Goal: Information Seeking & Learning: Check status

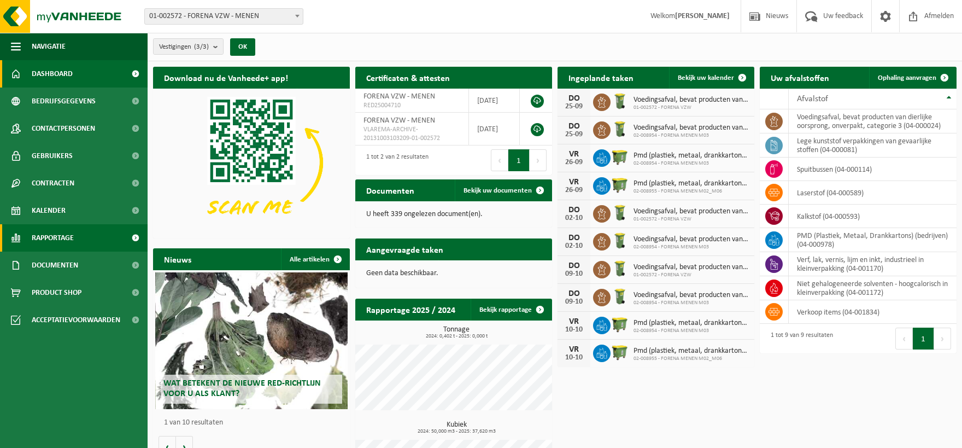
click at [63, 245] on span "Rapportage" at bounding box center [53, 237] width 42 height 27
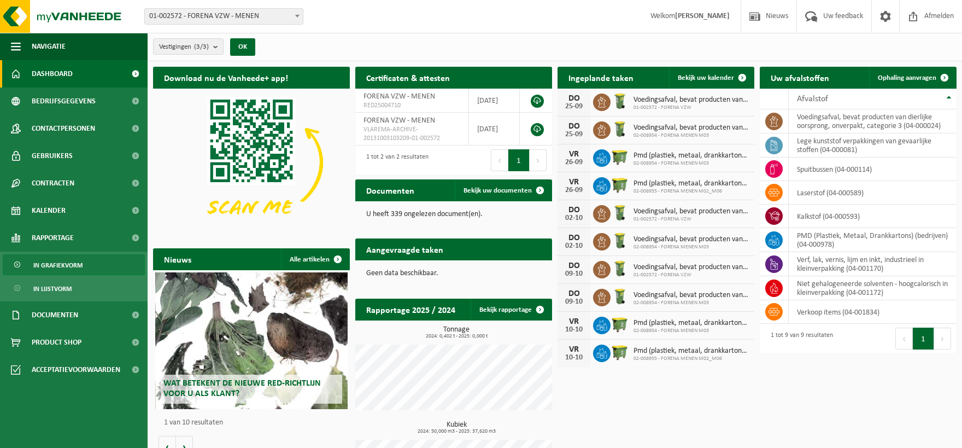
click at [65, 265] on span "In grafiekvorm" at bounding box center [57, 265] width 49 height 21
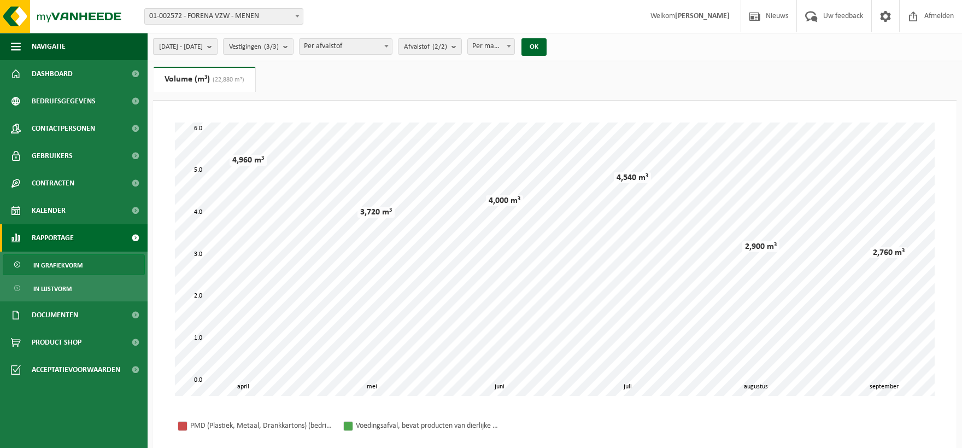
click at [196, 44] on span "2025-04-01 - 2025-09-24" at bounding box center [181, 47] width 44 height 16
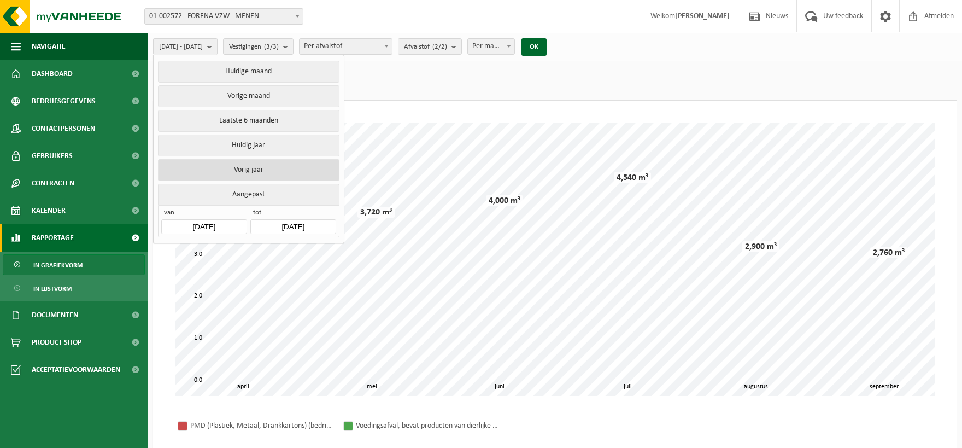
click at [254, 166] on button "Vorig jaar" at bounding box center [248, 170] width 181 height 22
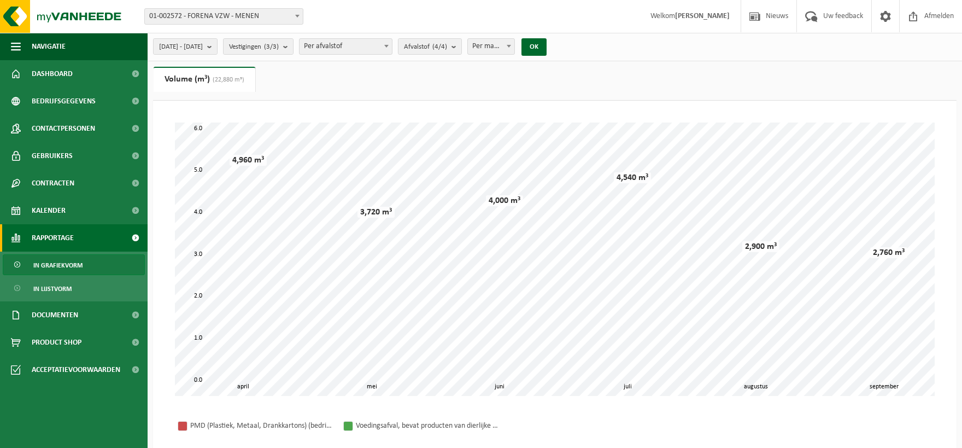
click at [380, 38] on div "2024-01-01 - 2024-12-31 Huidige maand Vorige maand Laatste 6 maanden Huidig jaa…" at bounding box center [353, 47] width 411 height 24
click at [383, 46] on span "Per afvalstof" at bounding box center [346, 46] width 92 height 15
select select "2"
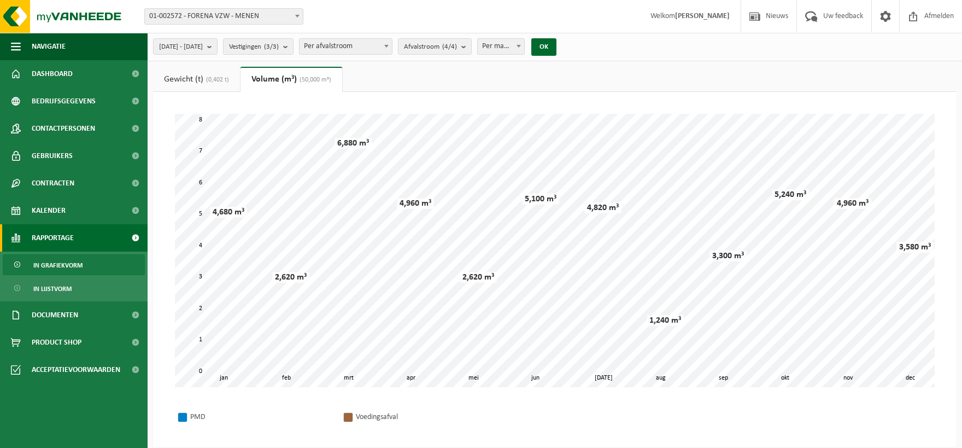
click at [196, 79] on link "Gewicht (t) (0,402 t)" at bounding box center [196, 79] width 87 height 25
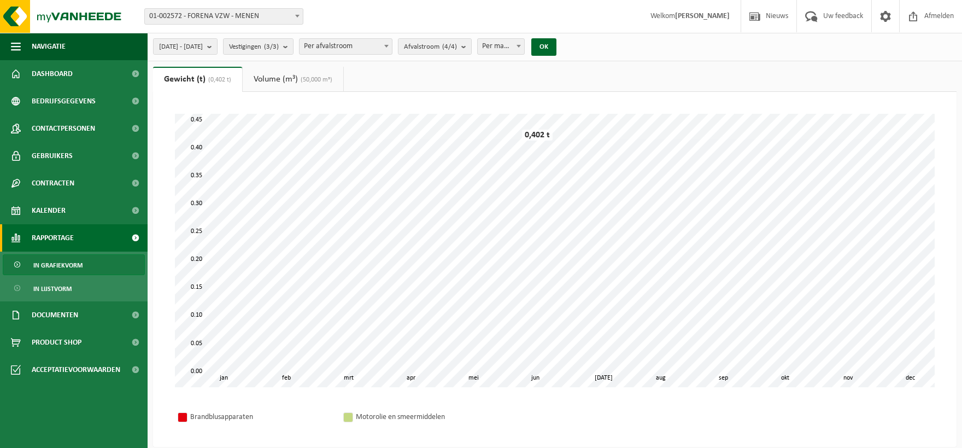
click at [524, 44] on span "Per maand" at bounding box center [501, 46] width 46 height 15
select select "3"
click at [557, 49] on button "OK" at bounding box center [543, 46] width 25 height 17
click at [294, 42] on button "Vestigingen (3/3)" at bounding box center [258, 46] width 71 height 16
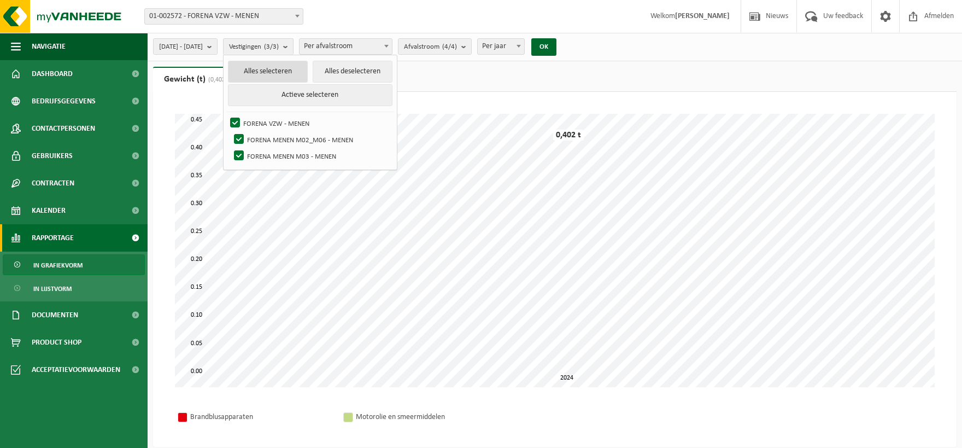
click at [307, 67] on button "Alles selecteren" at bounding box center [268, 72] width 80 height 22
click at [293, 45] on b "submit" at bounding box center [288, 47] width 10 height 16
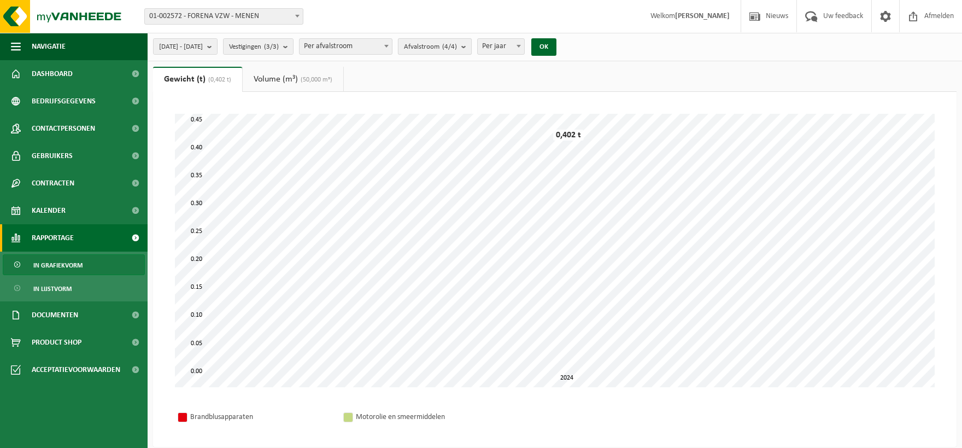
click at [457, 40] on span "Afvalstroom (4/4)" at bounding box center [430, 47] width 53 height 16
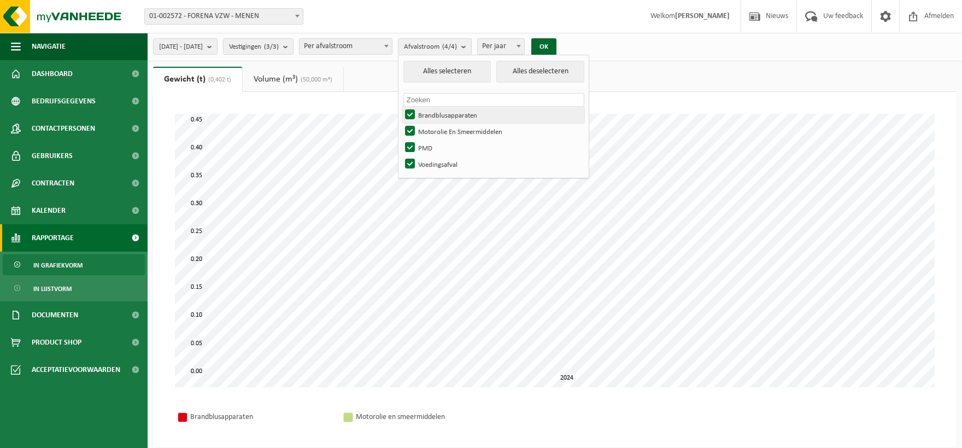
click at [438, 115] on label "Brandblusapparaten" at bounding box center [493, 115] width 181 height 16
click at [401, 107] on input "Brandblusapparaten" at bounding box center [401, 106] width 1 height 1
checkbox input "false"
click at [442, 132] on label "Motorolie En Smeermiddelen" at bounding box center [493, 131] width 181 height 16
click at [401, 123] on input "Motorolie En Smeermiddelen" at bounding box center [401, 122] width 1 height 1
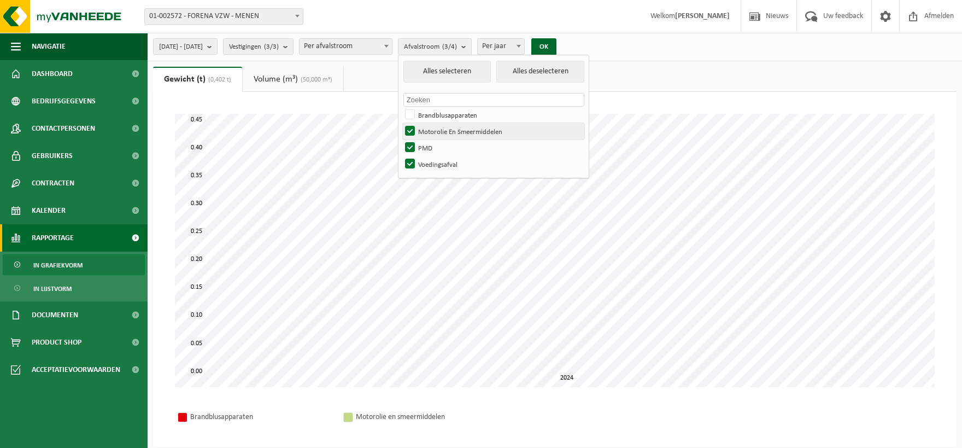
checkbox input "false"
click at [557, 47] on button "OK" at bounding box center [543, 46] width 25 height 17
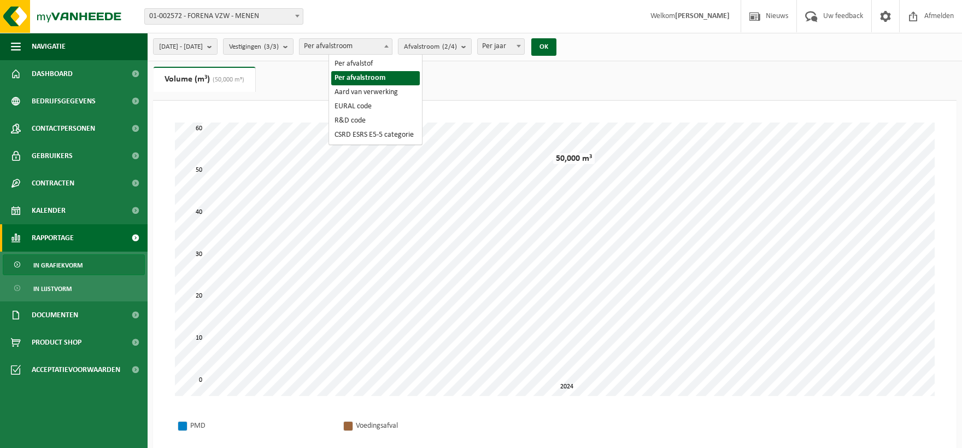
click at [370, 46] on span "Per afvalstroom" at bounding box center [346, 46] width 92 height 15
select select "1"
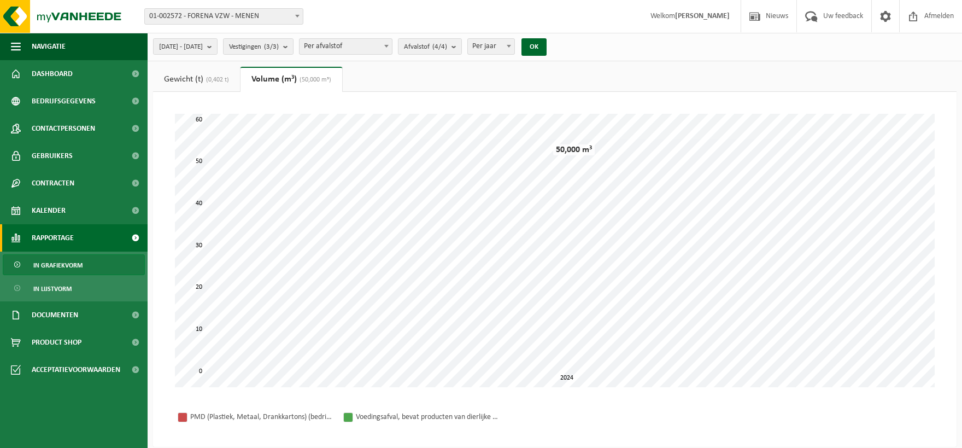
click at [210, 77] on span "(0,402 t)" at bounding box center [216, 80] width 26 height 7
click at [447, 43] on span "Afvalstof (4/4)" at bounding box center [425, 47] width 43 height 16
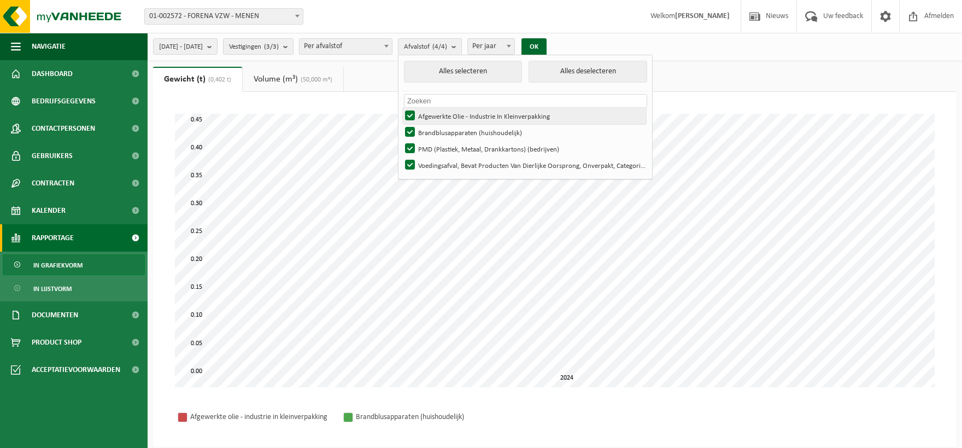
click at [440, 113] on label "Afgewerkte Olie - Industrie In Kleinverpakking" at bounding box center [524, 116] width 243 height 16
click at [401, 108] on input "Afgewerkte Olie - Industrie In Kleinverpakking" at bounding box center [401, 107] width 1 height 1
checkbox input "false"
click at [441, 136] on label "Brandblusapparaten (huishoudelijk)" at bounding box center [524, 132] width 243 height 16
click at [401, 124] on input "Brandblusapparaten (huishoudelijk)" at bounding box center [401, 124] width 1 height 1
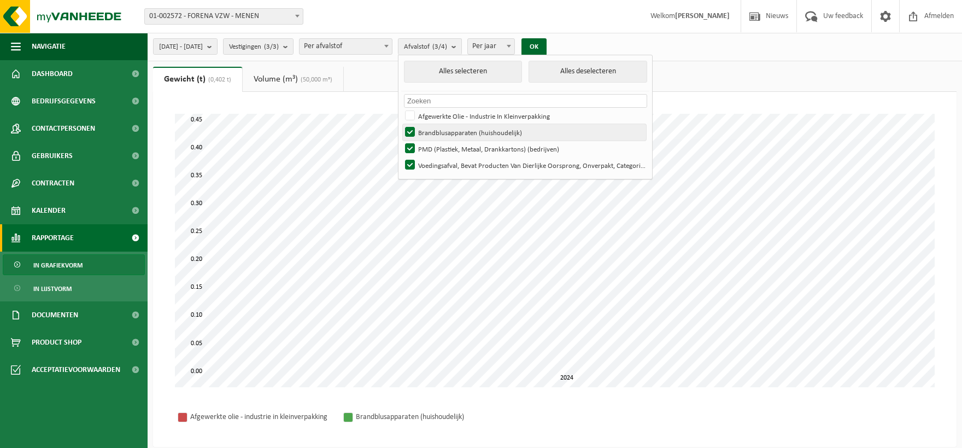
checkbox input "false"
click at [440, 147] on label "PMD (Plastiek, Metaal, Drankkartons) (bedrijven)" at bounding box center [524, 148] width 243 height 16
click at [401, 140] on input "PMD (Plastiek, Metaal, Drankkartons) (bedrijven)" at bounding box center [401, 140] width 1 height 1
click at [547, 46] on button "OK" at bounding box center [534, 46] width 25 height 17
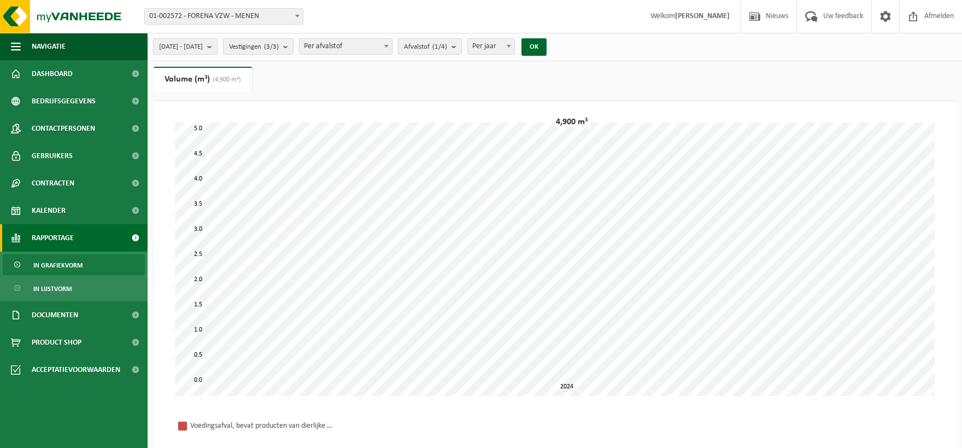
click at [376, 39] on span "Per afvalstof" at bounding box center [346, 46] width 92 height 15
click at [368, 44] on span "Per afvalstof" at bounding box center [346, 46] width 92 height 15
click at [447, 43] on count "(1/4)" at bounding box center [439, 46] width 15 height 7
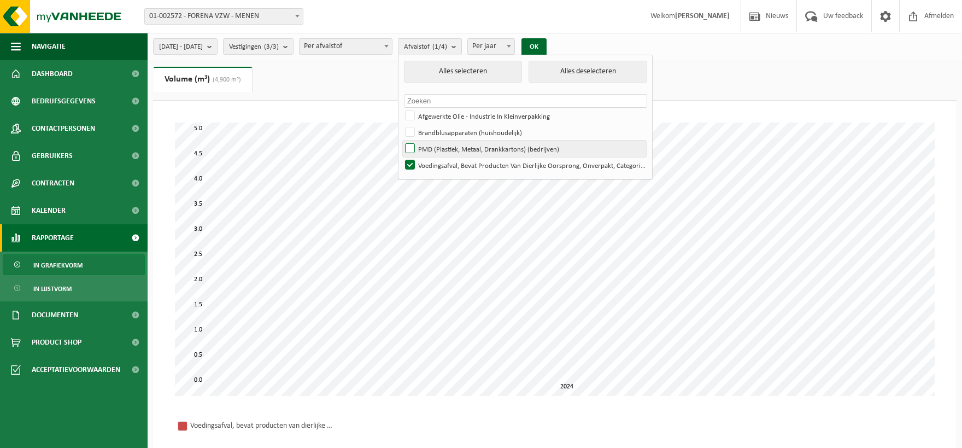
click at [439, 147] on label "PMD (Plastiek, Metaal, Drankkartons) (bedrijven)" at bounding box center [524, 148] width 243 height 16
click at [401, 140] on input "PMD (Plastiek, Metaal, Drankkartons) (bedrijven)" at bounding box center [401, 140] width 1 height 1
checkbox input "true"
click at [437, 168] on label "Voedingsafval, Bevat Producten Van Dierlijke Oorsprong, Onverpakt, Categorie 3" at bounding box center [524, 165] width 243 height 16
click at [401, 157] on input "Voedingsafval, Bevat Producten Van Dierlijke Oorsprong, Onverpakt, Categorie 3" at bounding box center [401, 156] width 1 height 1
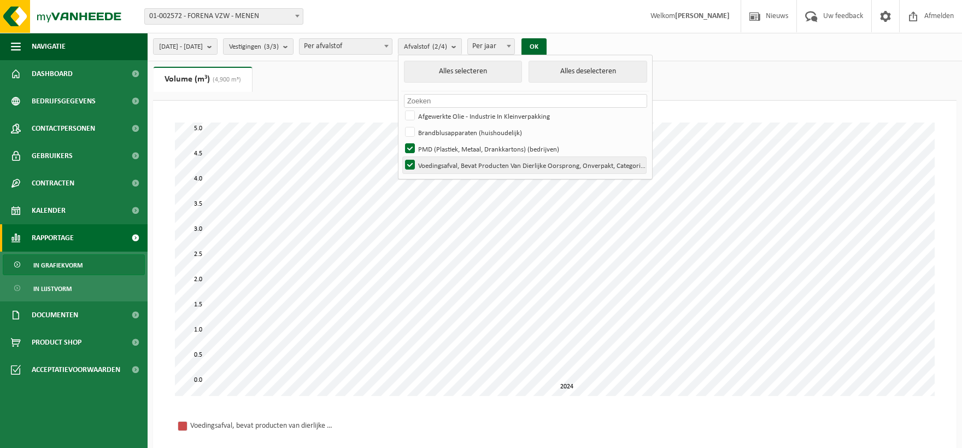
checkbox input "false"
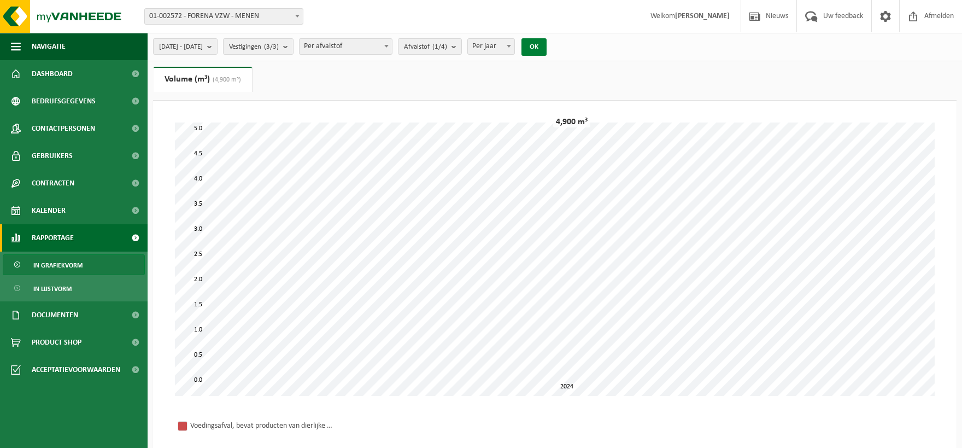
click at [547, 46] on button "OK" at bounding box center [534, 46] width 25 height 17
click at [461, 42] on b "submit" at bounding box center [457, 46] width 10 height 15
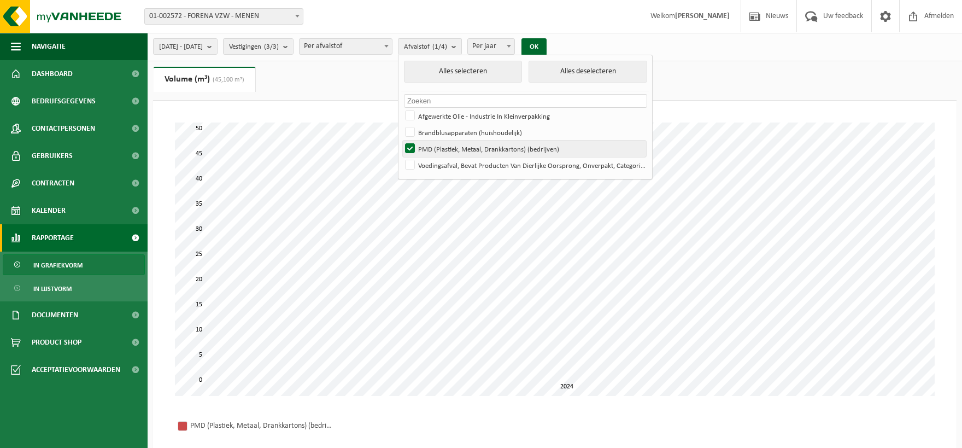
click at [439, 147] on label "PMD (Plastiek, Metaal, Drankkartons) (bedrijven)" at bounding box center [524, 148] width 243 height 16
click at [401, 140] on input "PMD (Plastiek, Metaal, Drankkartons) (bedrijven)" at bounding box center [401, 140] width 1 height 1
checkbox input "false"
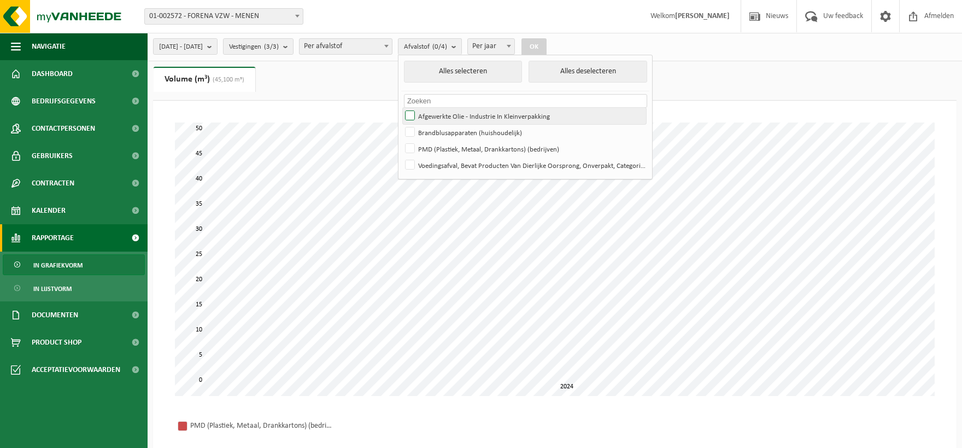
click at [441, 117] on label "Afgewerkte Olie - Industrie In Kleinverpakking" at bounding box center [524, 116] width 243 height 16
click at [401, 108] on input "Afgewerkte Olie - Industrie In Kleinverpakking" at bounding box center [401, 107] width 1 height 1
checkbox input "true"
click at [547, 44] on button "OK" at bounding box center [534, 46] width 25 height 17
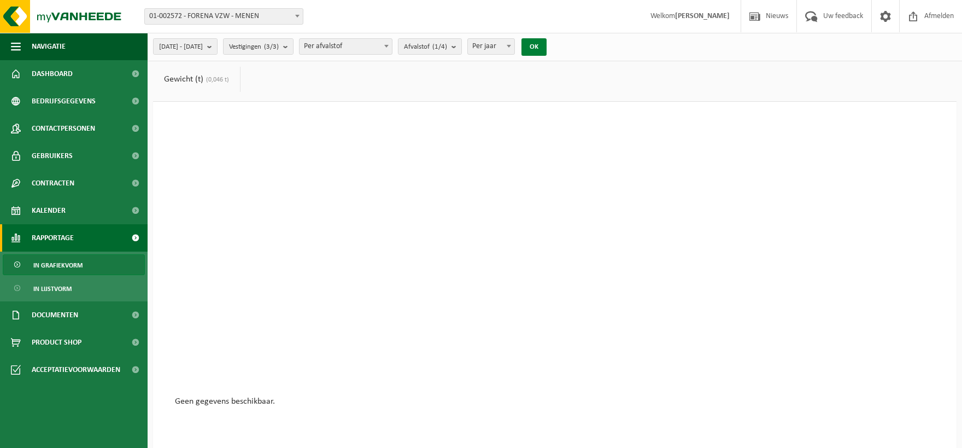
click at [547, 46] on button "OK" at bounding box center [534, 46] width 25 height 17
click at [65, 267] on span "In grafiekvorm" at bounding box center [57, 265] width 49 height 21
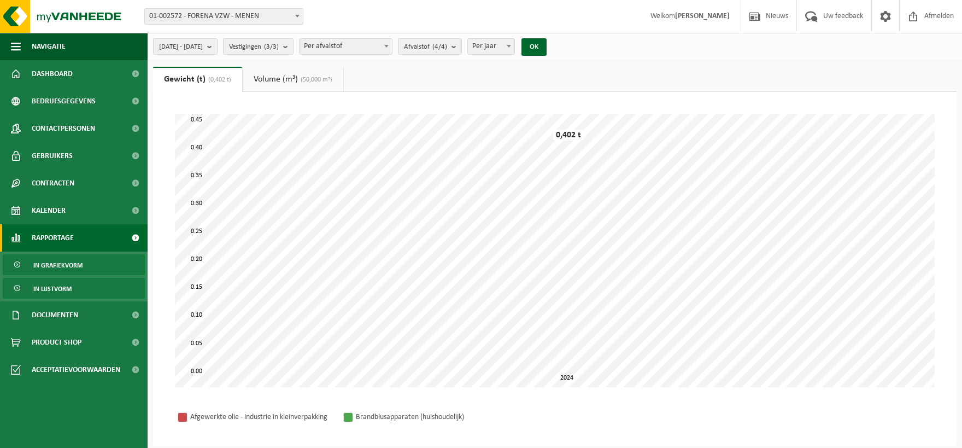
click at [50, 289] on span "In lijstvorm" at bounding box center [52, 288] width 38 height 21
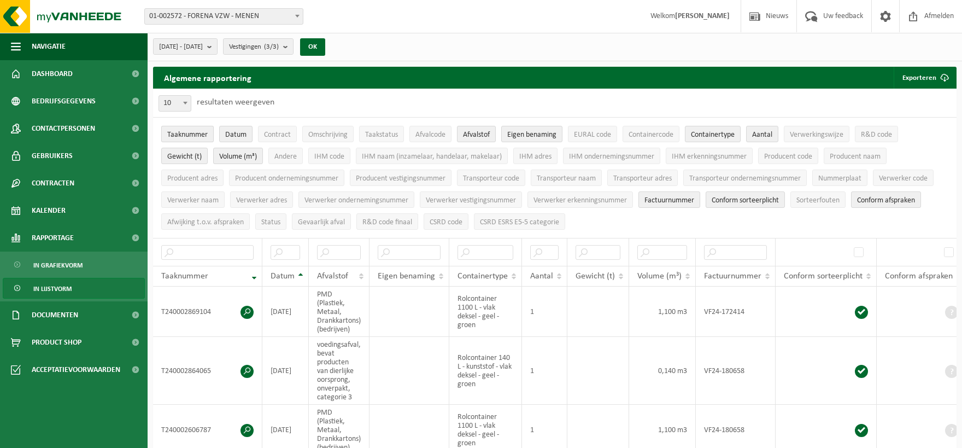
click at [183, 134] on span "Taaknummer" at bounding box center [187, 135] width 40 height 8
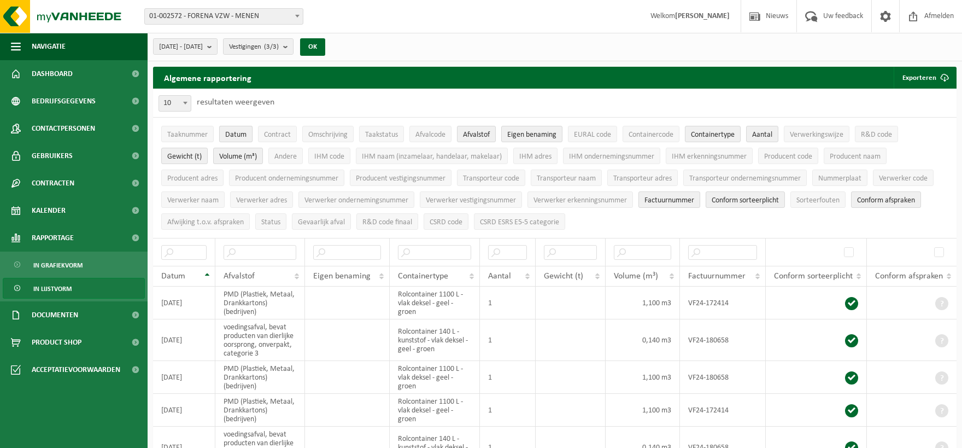
click at [236, 134] on span "Datum" at bounding box center [235, 135] width 21 height 8
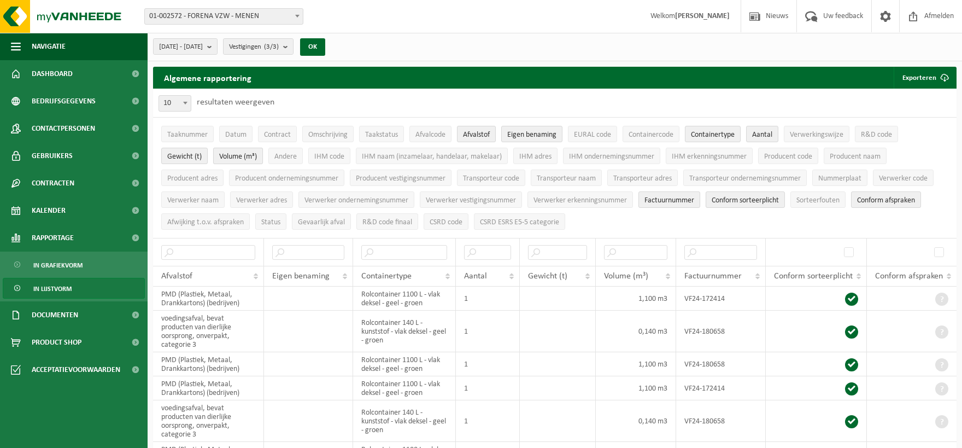
click at [229, 154] on span "Volume (m³)" at bounding box center [238, 157] width 38 height 8
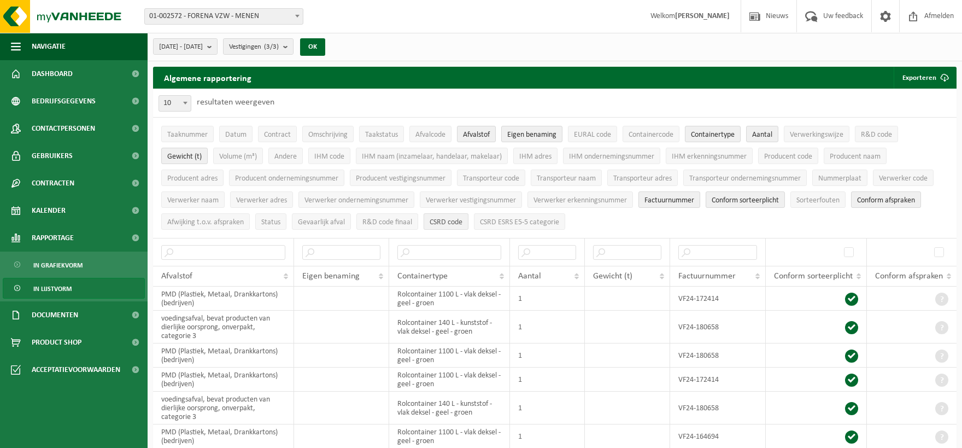
click at [447, 215] on button "CSRD code" at bounding box center [446, 221] width 45 height 16
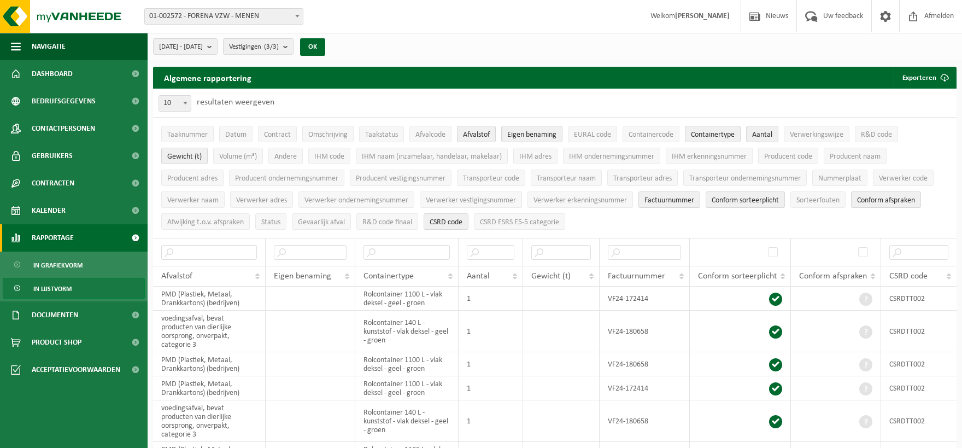
click at [45, 238] on span "Rapportage" at bounding box center [53, 237] width 42 height 27
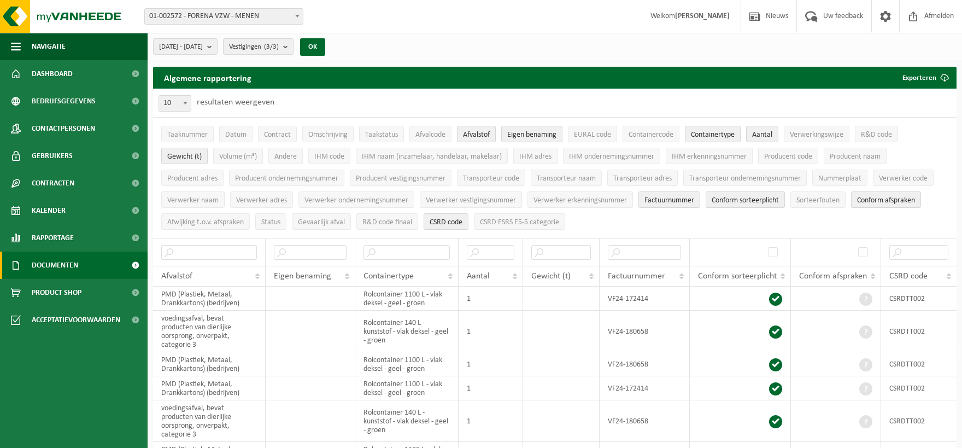
click at [61, 259] on span "Documenten" at bounding box center [55, 264] width 46 height 27
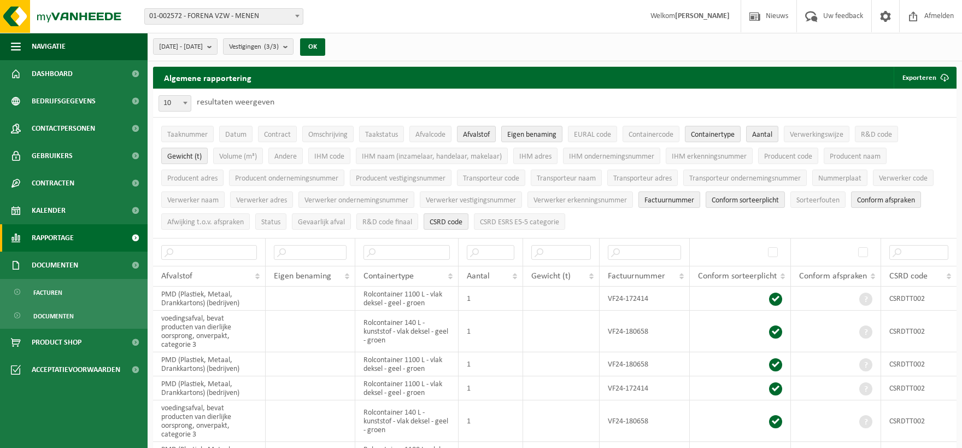
click at [57, 235] on span "Rapportage" at bounding box center [53, 237] width 42 height 27
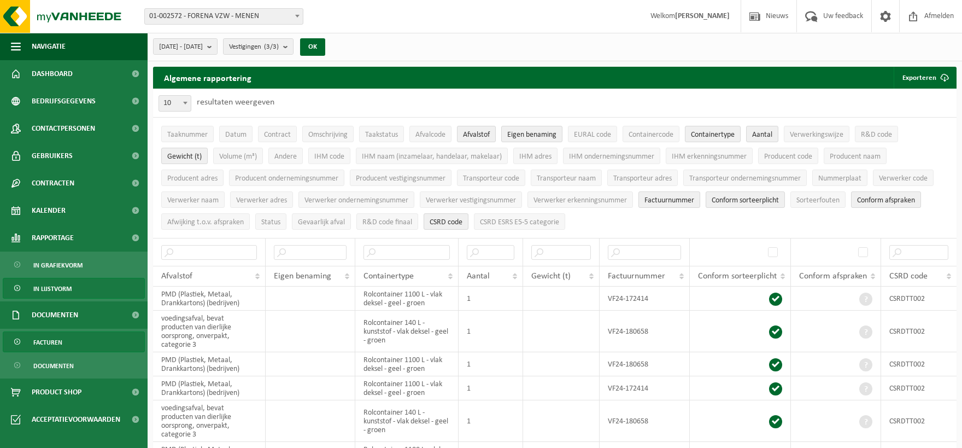
click at [51, 338] on span "Facturen" at bounding box center [47, 342] width 29 height 21
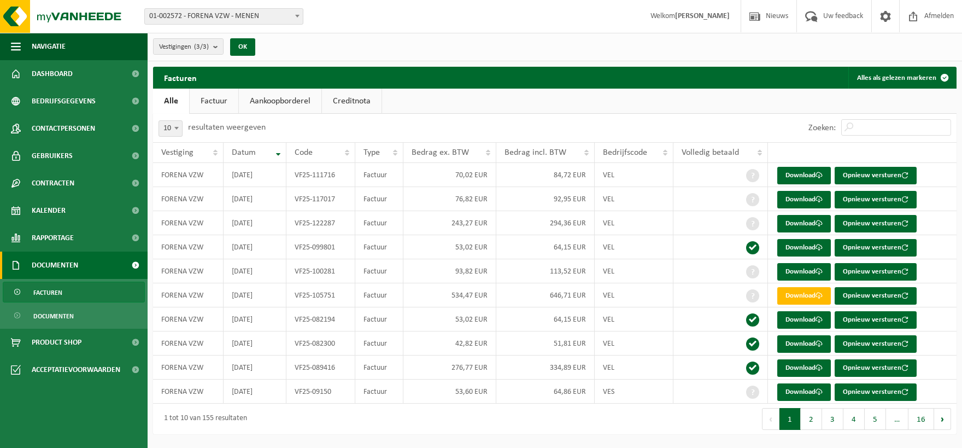
click at [214, 101] on link "Factuur" at bounding box center [214, 101] width 49 height 25
